Goal: Contribute content: Add original content to the website for others to see

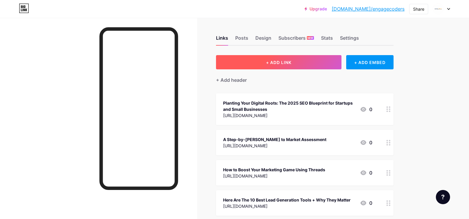
click at [277, 62] on span "+ ADD LINK" at bounding box center [278, 62] width 25 height 5
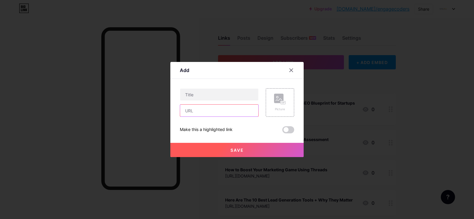
click at [212, 113] on input "text" at bounding box center [219, 111] width 78 height 12
paste input "[URL][DOMAIN_NAME]"
type input "[URL][DOMAIN_NAME]"
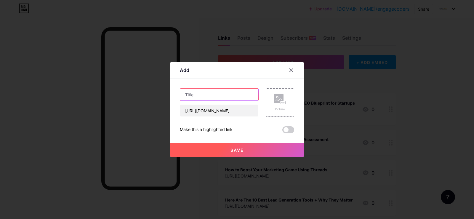
click at [209, 96] on input "text" at bounding box center [219, 95] width 78 height 12
paste input "Social media image sizes (2025 update) for every platform"
type input "Social media image sizes (2025 update) for every platform"
click at [241, 147] on button "Save" at bounding box center [236, 150] width 133 height 14
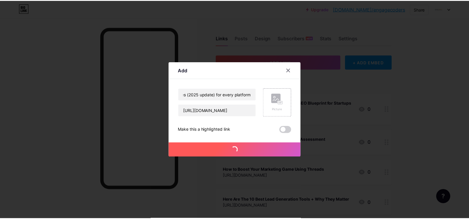
scroll to position [0, 0]
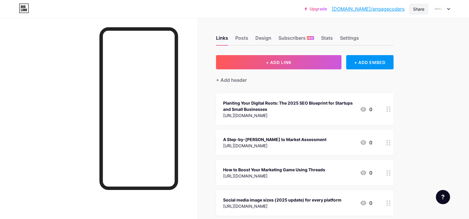
click at [422, 7] on div "Share" at bounding box center [418, 9] width 11 height 6
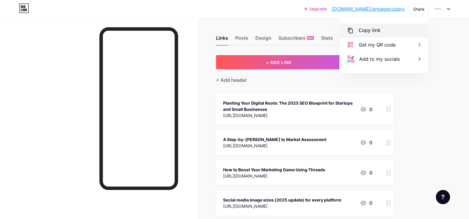
click at [381, 27] on div "Copy link" at bounding box center [384, 30] width 88 height 14
